Goal: Task Accomplishment & Management: Manage account settings

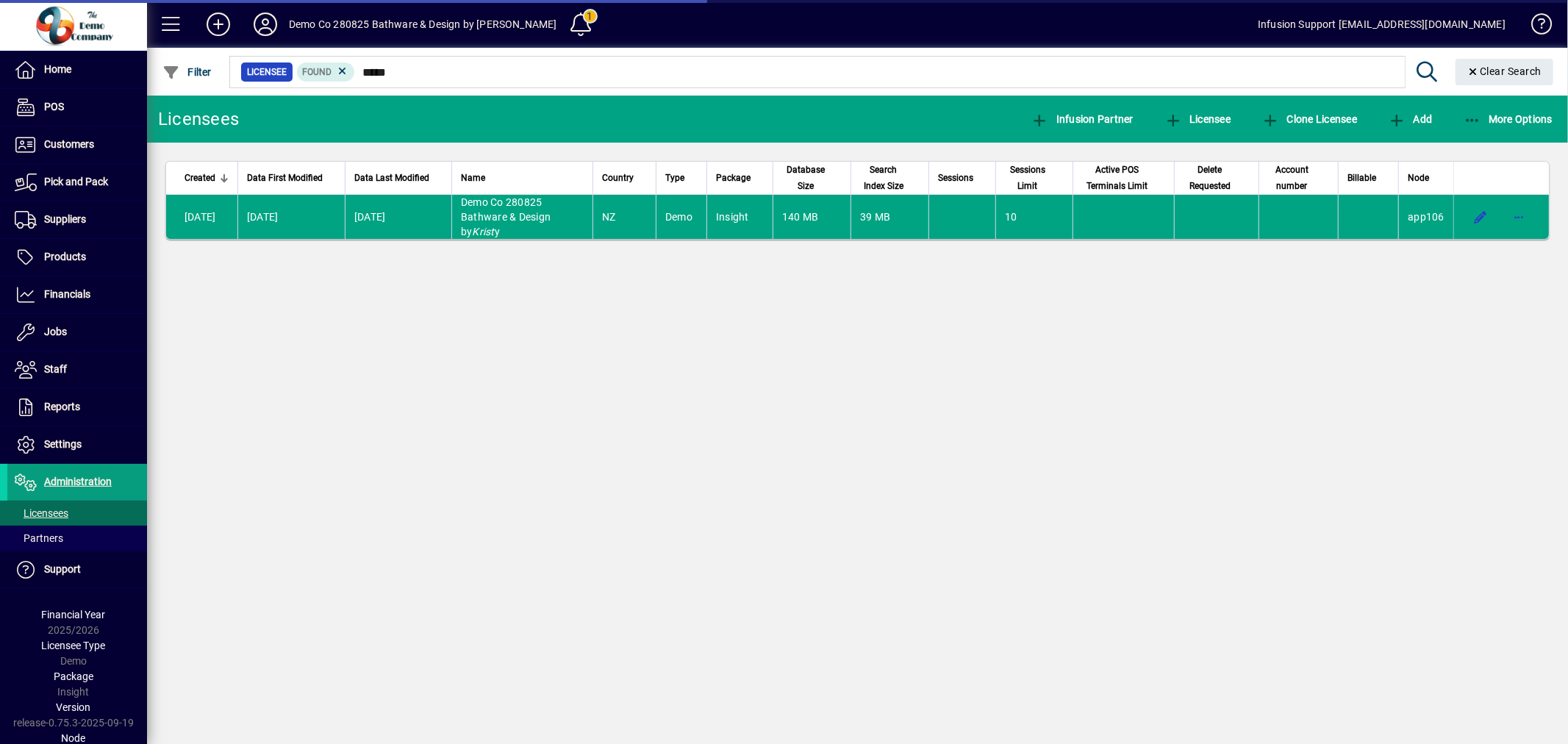
click at [1525, 219] on span "button" at bounding box center [1519, 217] width 35 height 35
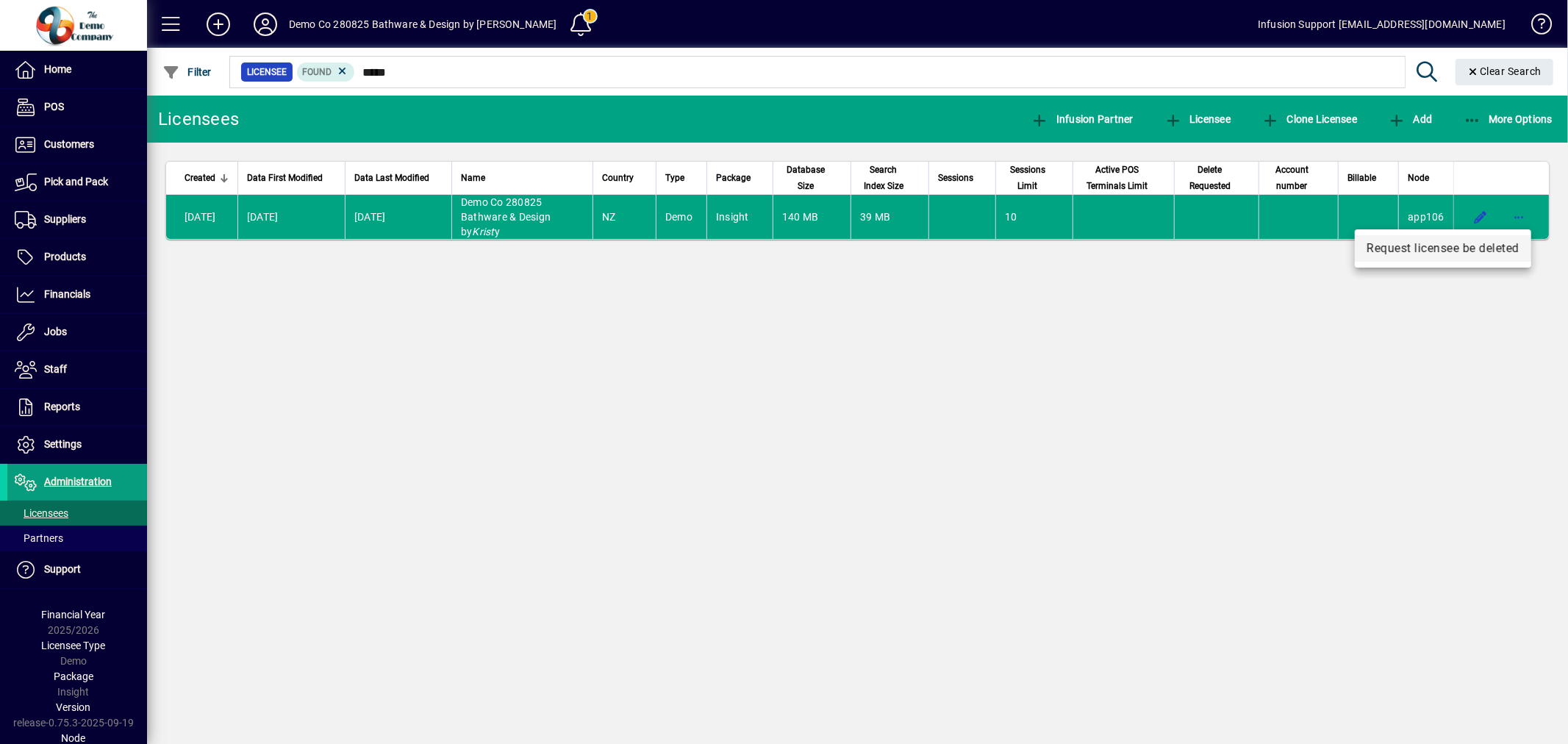
click at [1473, 250] on span "Request licensee be deleted" at bounding box center [1443, 249] width 153 height 17
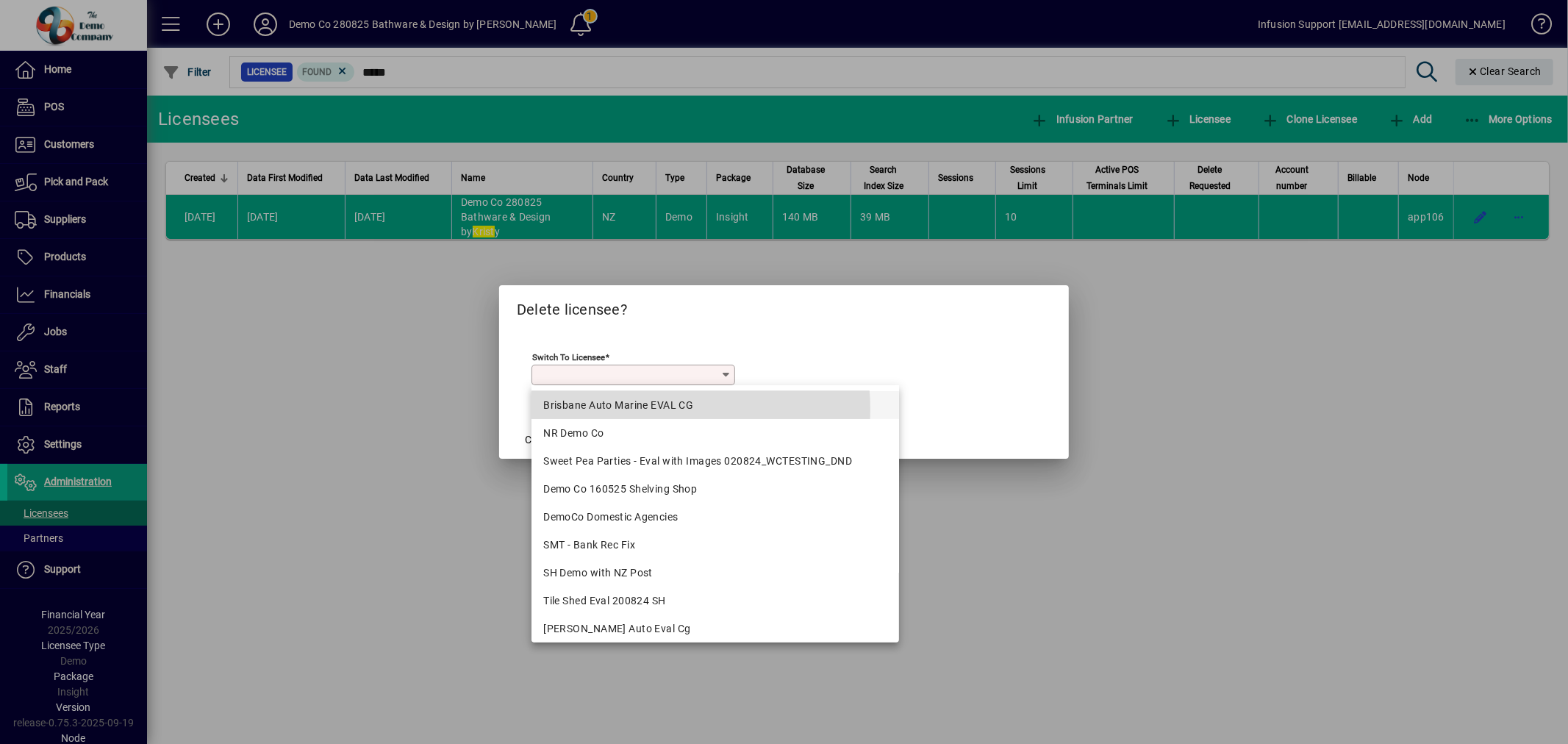
drag, startPoint x: 640, startPoint y: 410, endPoint x: 601, endPoint y: 420, distance: 40.3
click at [636, 412] on div "Brisbane Auto Marine EVAL CG" at bounding box center [715, 406] width 344 height 16
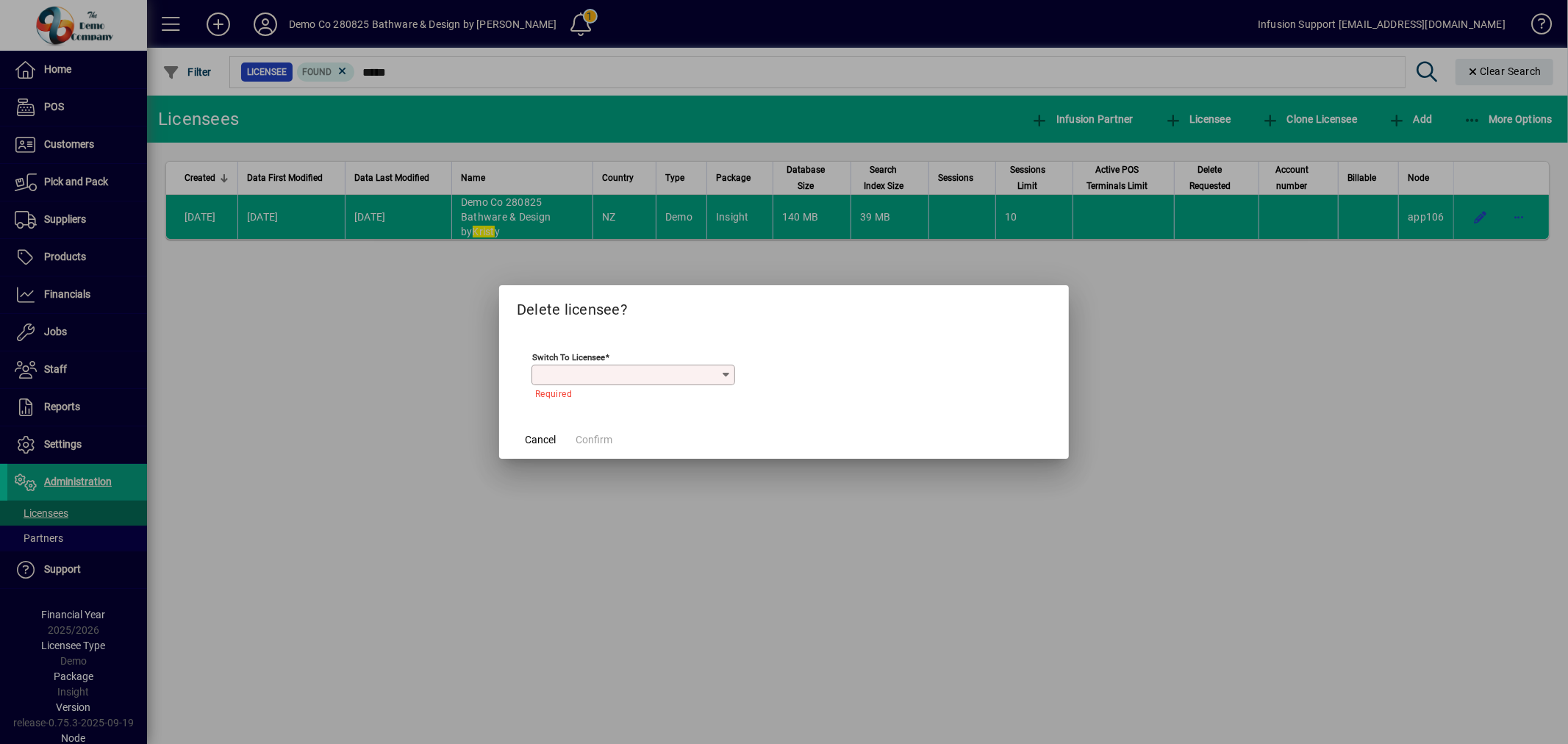
type input "**********"
drag, startPoint x: 580, startPoint y: 431, endPoint x: 611, endPoint y: 436, distance: 31.4
click at [585, 435] on button "Confirm" at bounding box center [595, 439] width 49 height 26
